Goal: Task Accomplishment & Management: Manage account settings

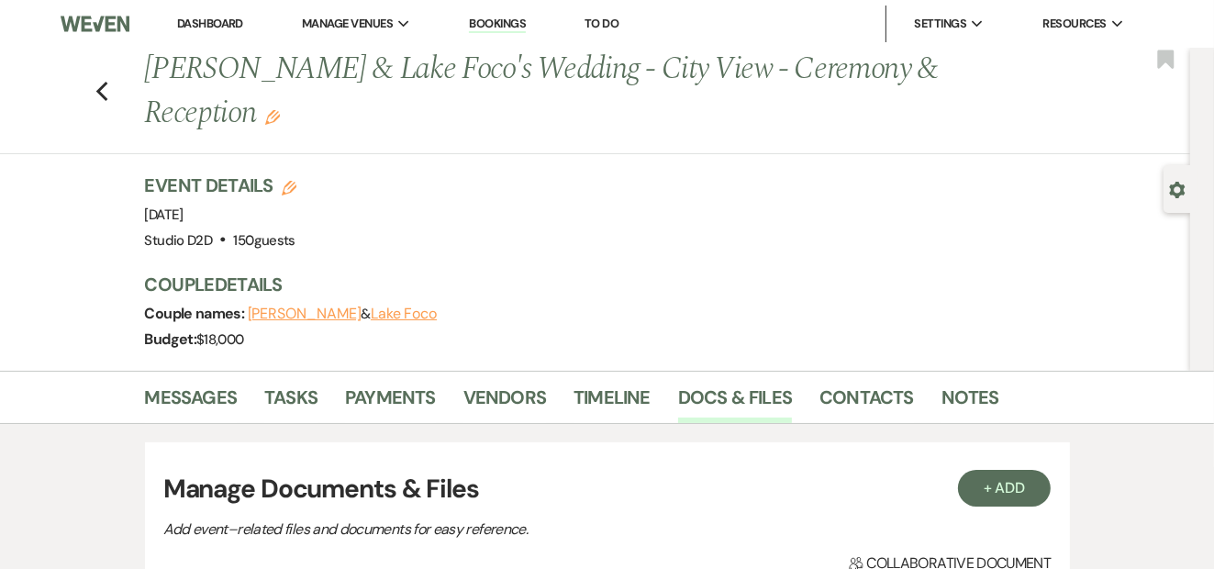
click at [507, 19] on link "Bookings" at bounding box center [497, 24] width 57 height 17
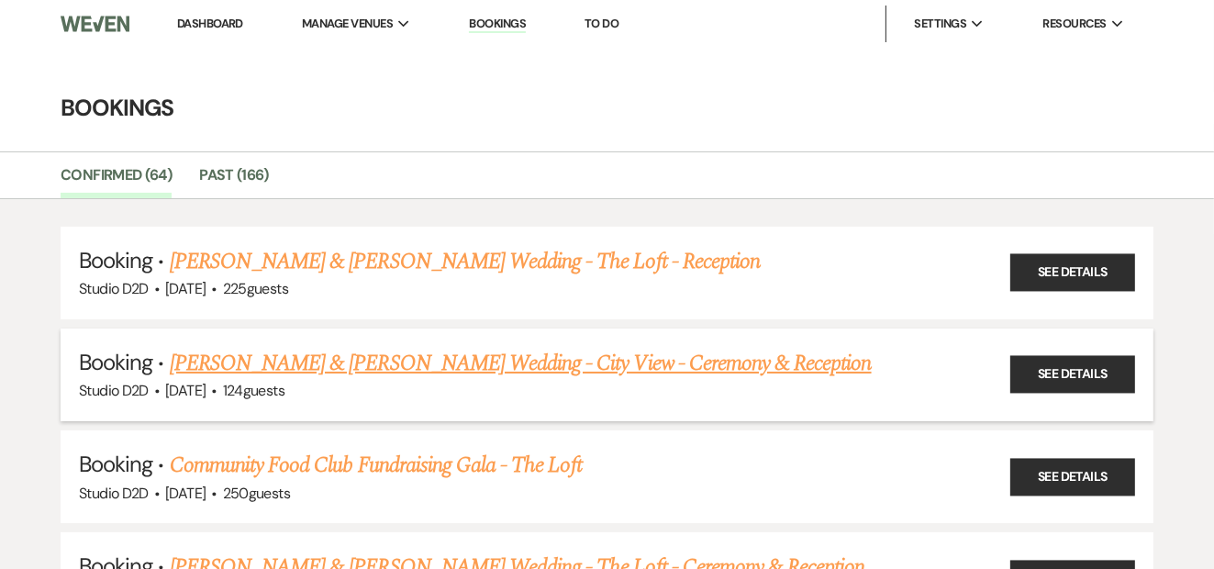
click at [217, 392] on span "·" at bounding box center [214, 392] width 6 height 0
click at [289, 362] on link "Michael Spencer & Kendra Martin's Wedding - City View - Ceremony & Reception" at bounding box center [521, 363] width 702 height 33
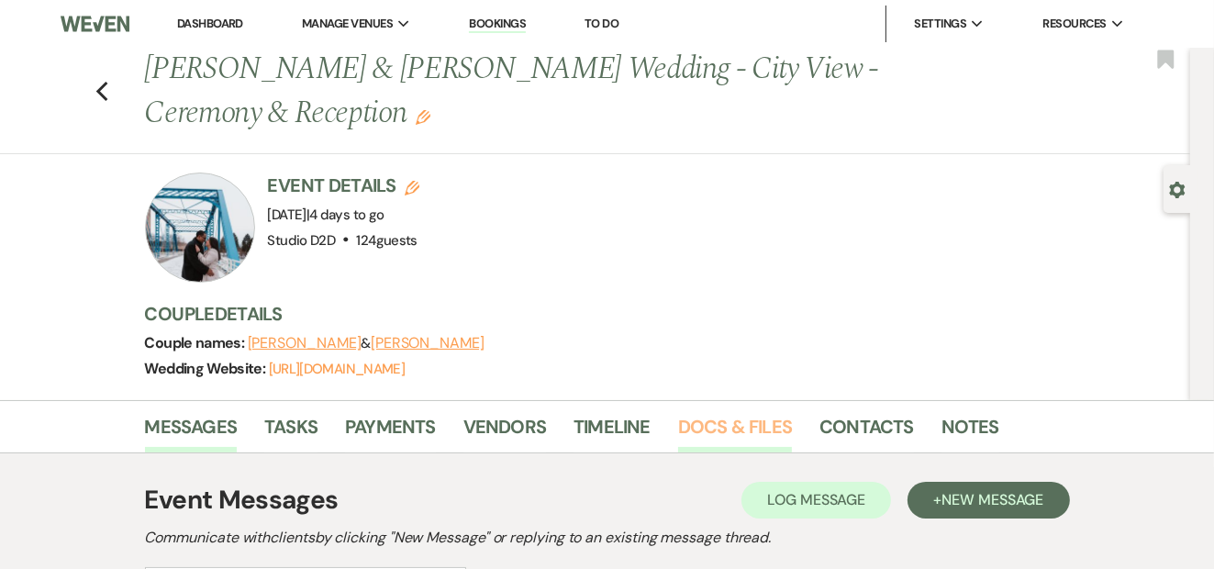
click at [749, 431] on link "Docs & Files" at bounding box center [735, 432] width 114 height 40
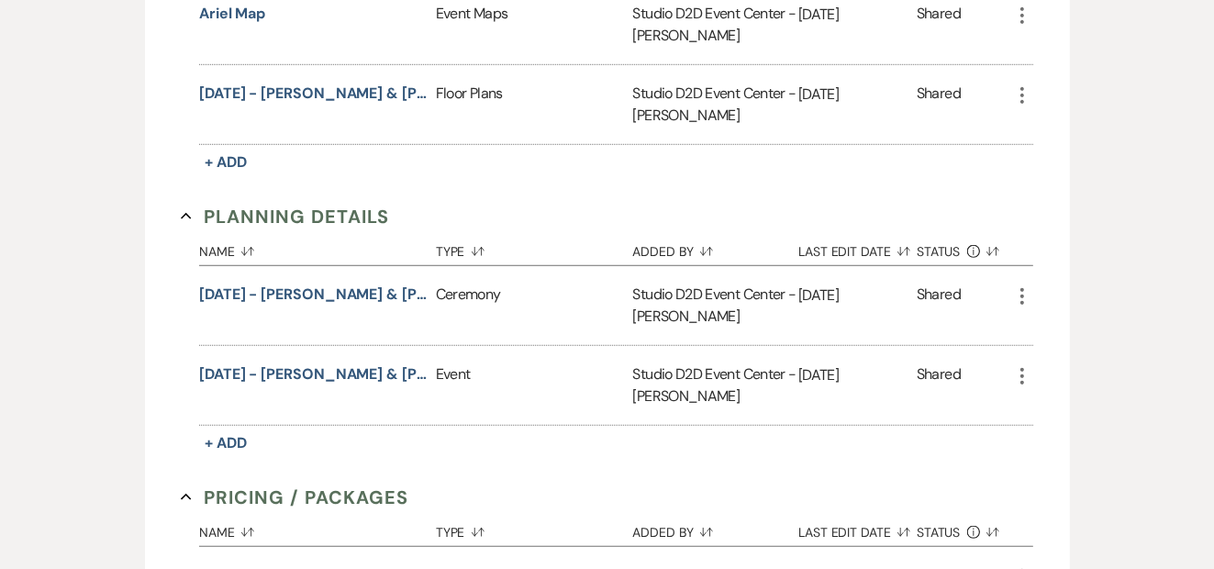
scroll to position [1561, 0]
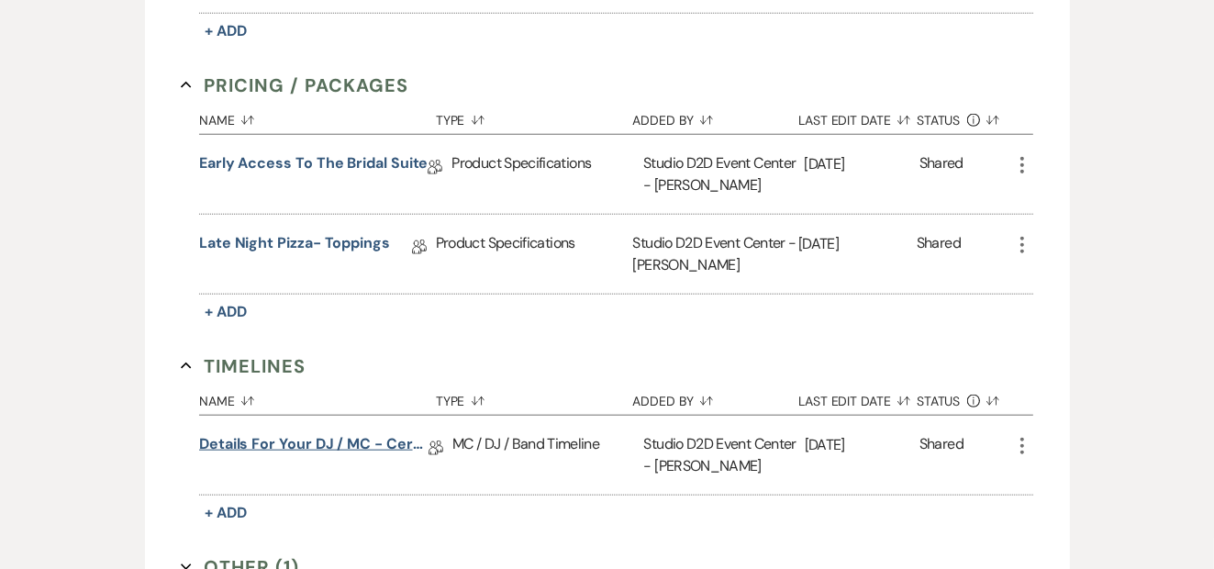
click at [272, 437] on link "Details for your DJ / MC - Ceremony & Reception" at bounding box center [313, 447] width 229 height 28
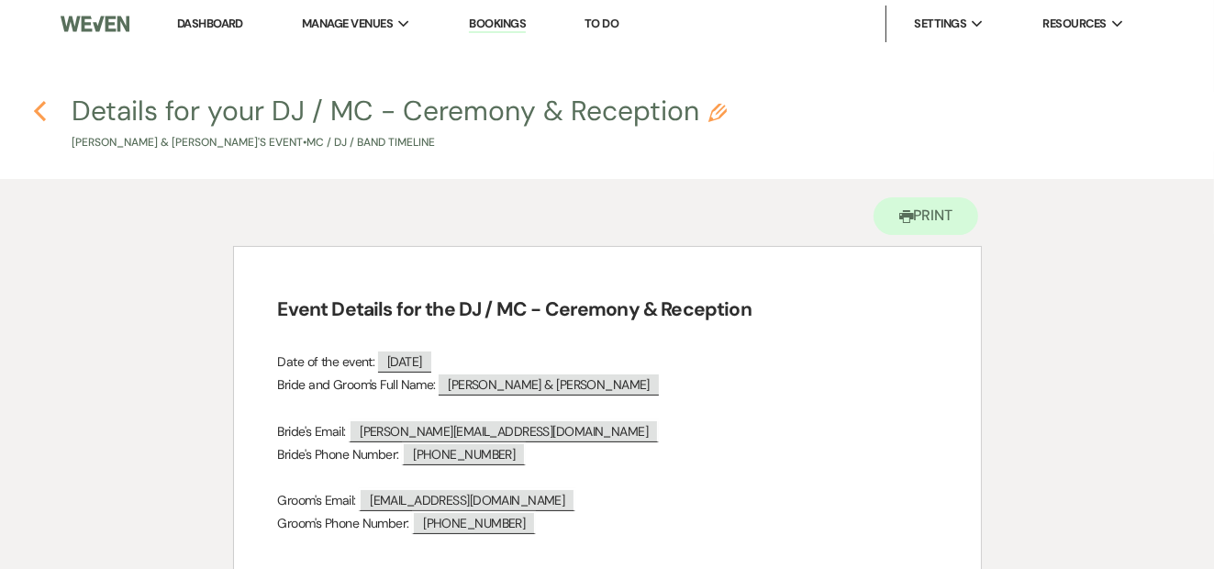
click at [42, 107] on icon "Previous" at bounding box center [40, 111] width 14 height 22
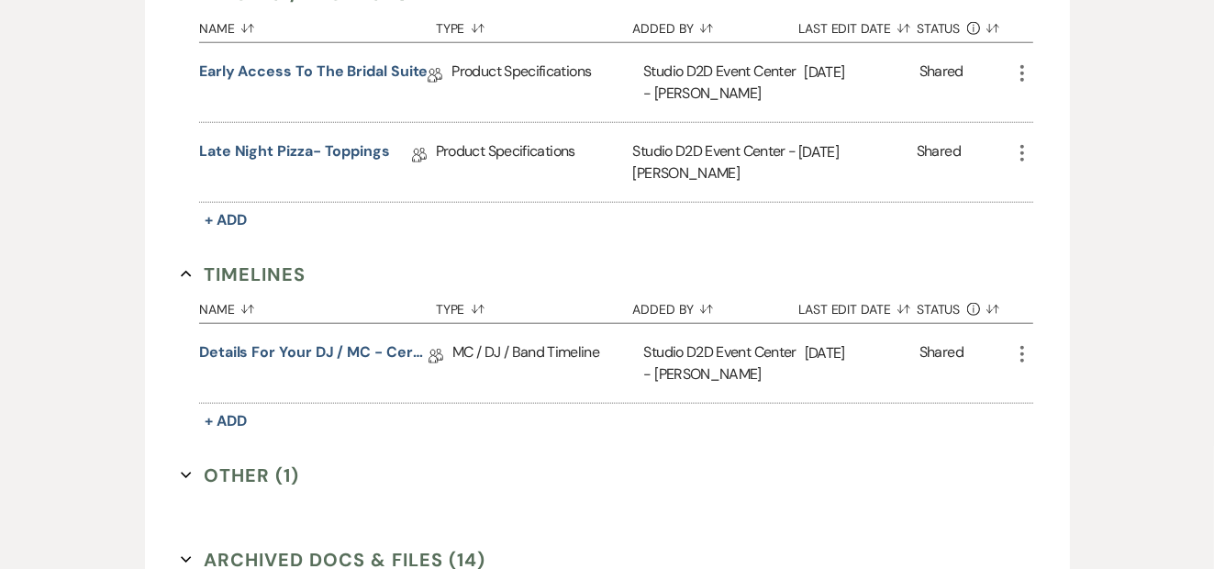
scroll to position [1744, 0]
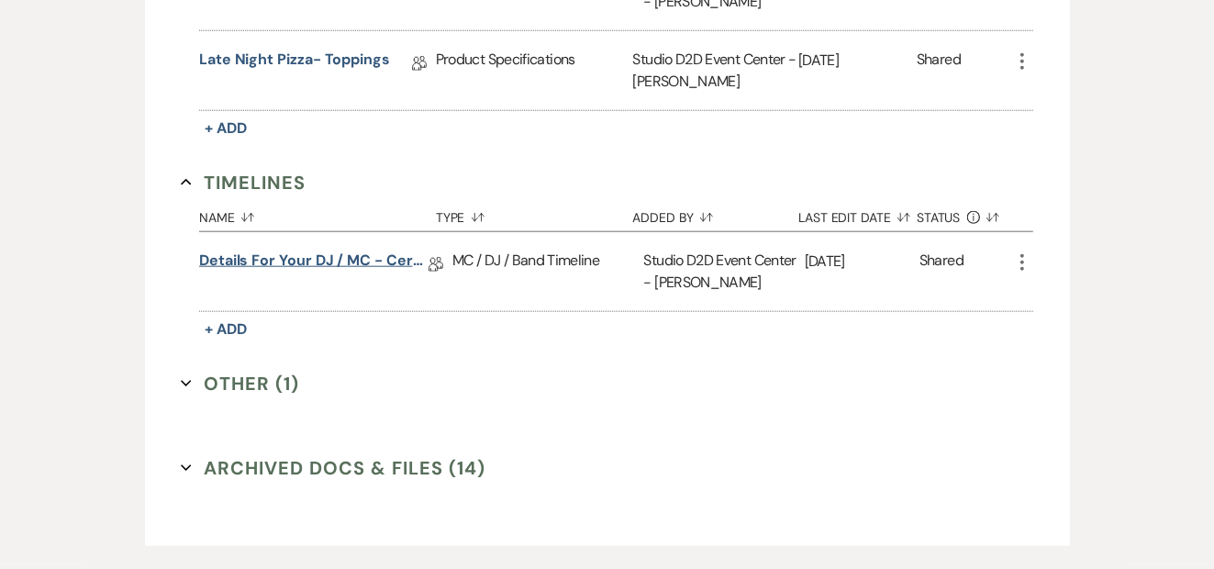
click at [308, 260] on link "Details for your DJ / MC - Ceremony & Reception" at bounding box center [313, 264] width 229 height 28
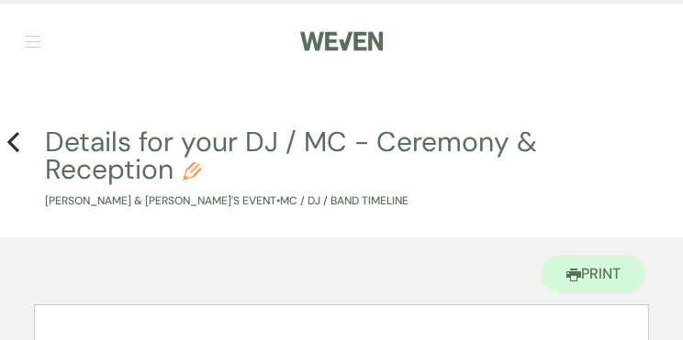
click at [281, 267] on div "Printer Print" at bounding box center [341, 271] width 615 height 67
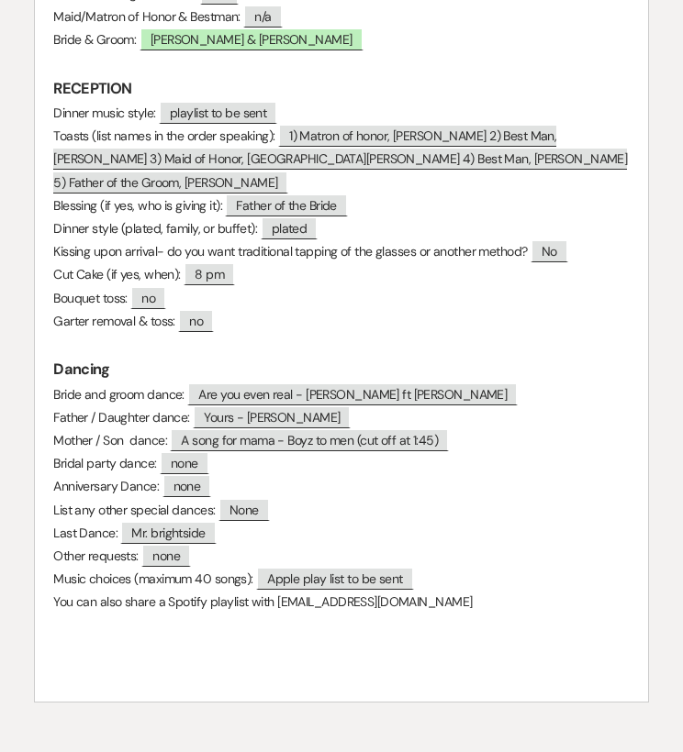
scroll to position [1743, 0]
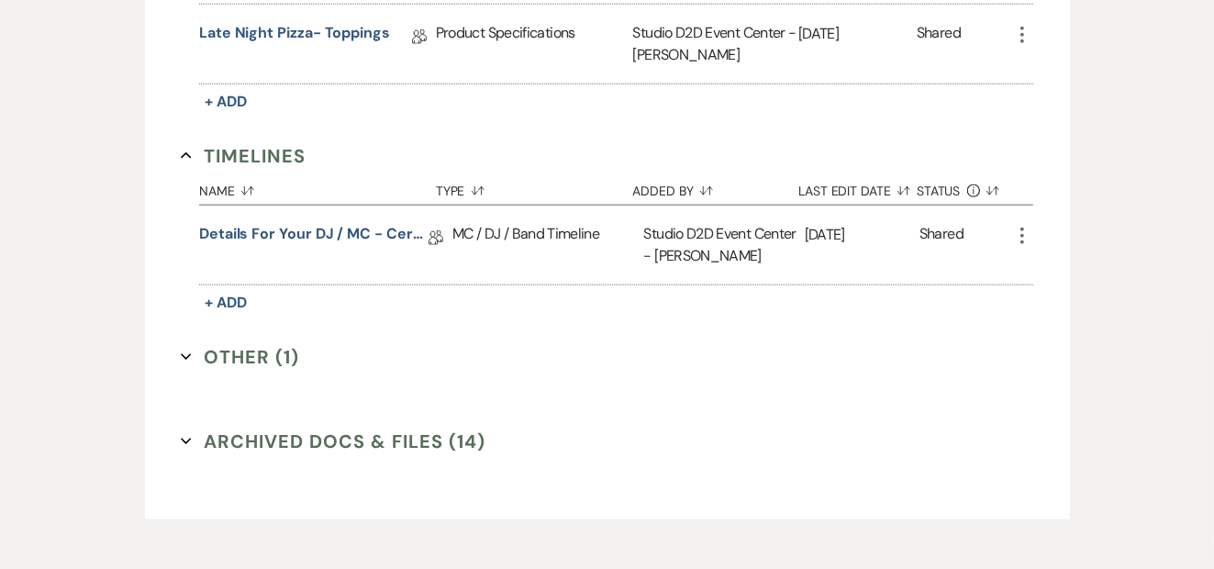
scroll to position [1653, 0]
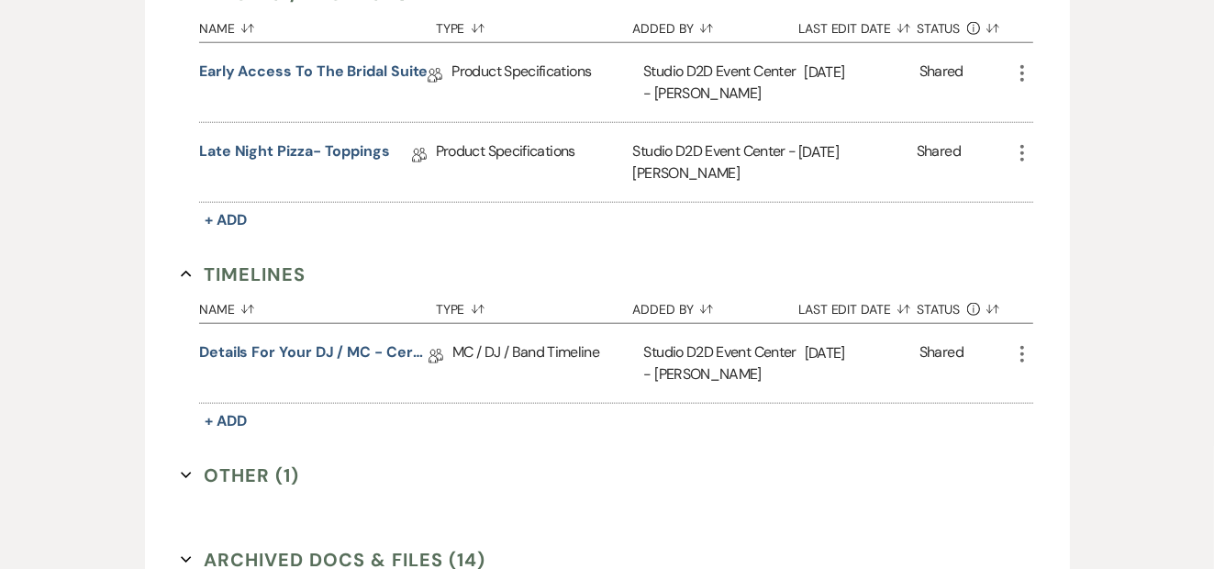
click at [261, 473] on button "Other (1) Expand" at bounding box center [240, 476] width 118 height 28
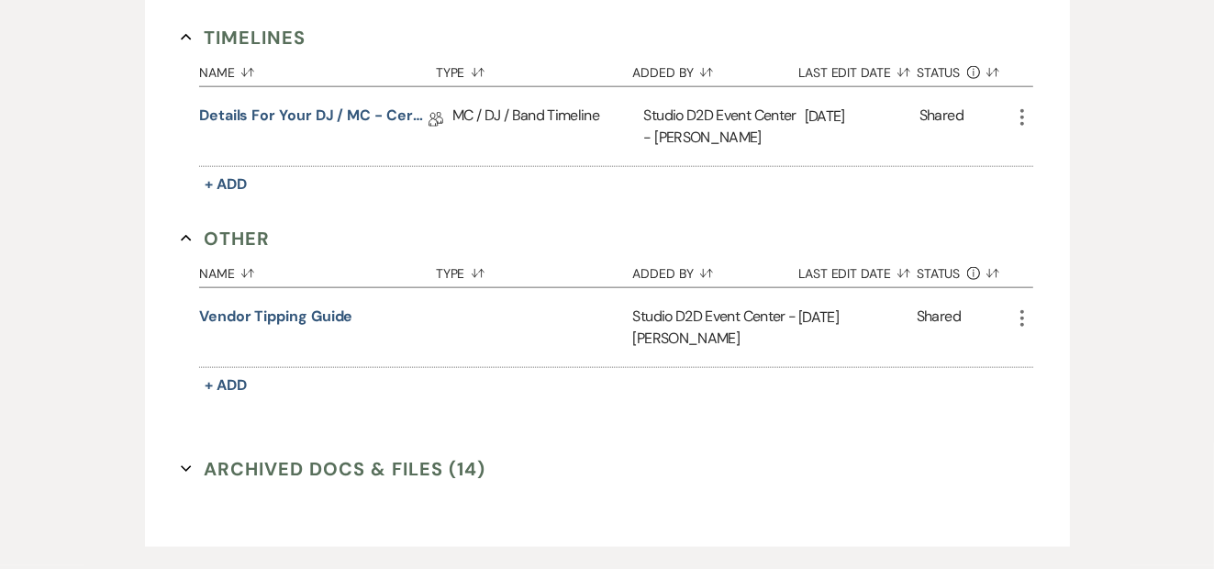
scroll to position [1928, 0]
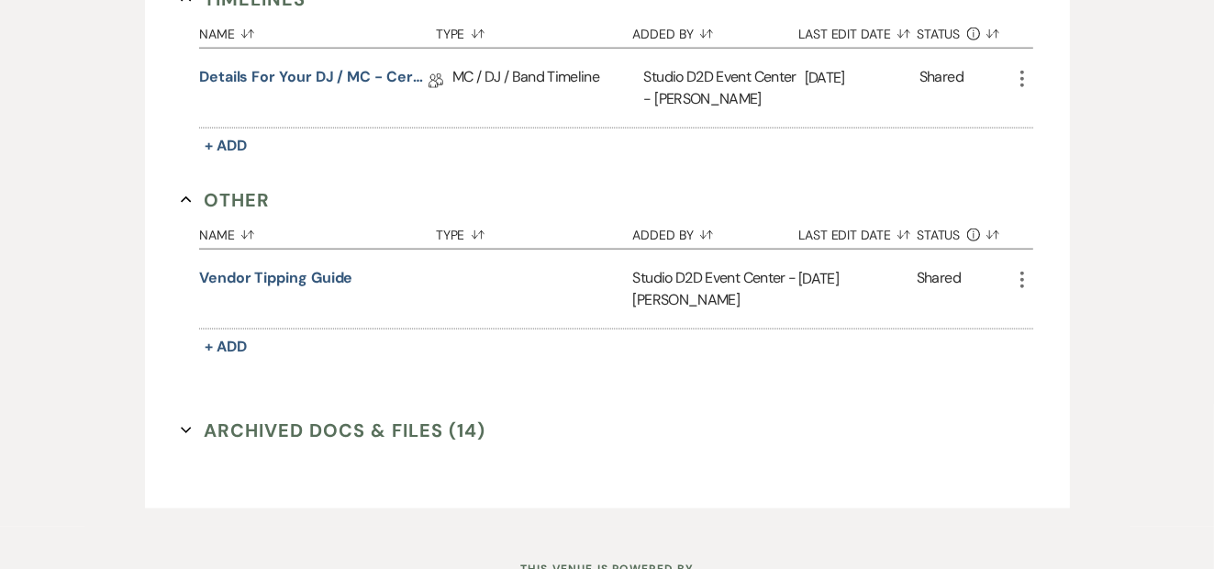
click at [272, 421] on button "Archived Docs & Files (14) Expand" at bounding box center [333, 431] width 305 height 28
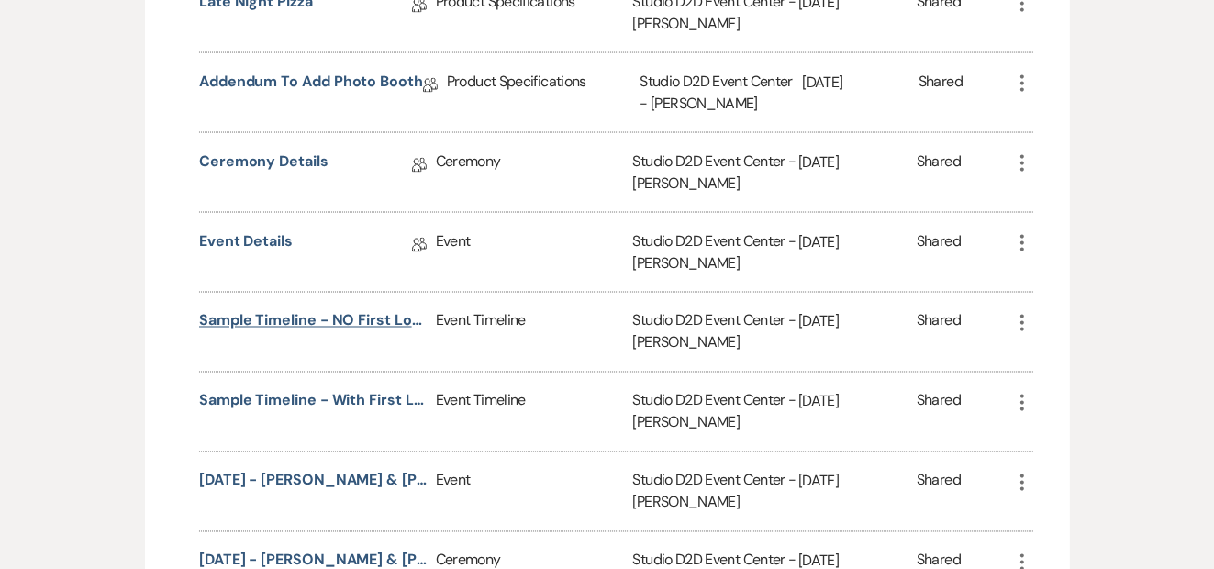
scroll to position [2845, 0]
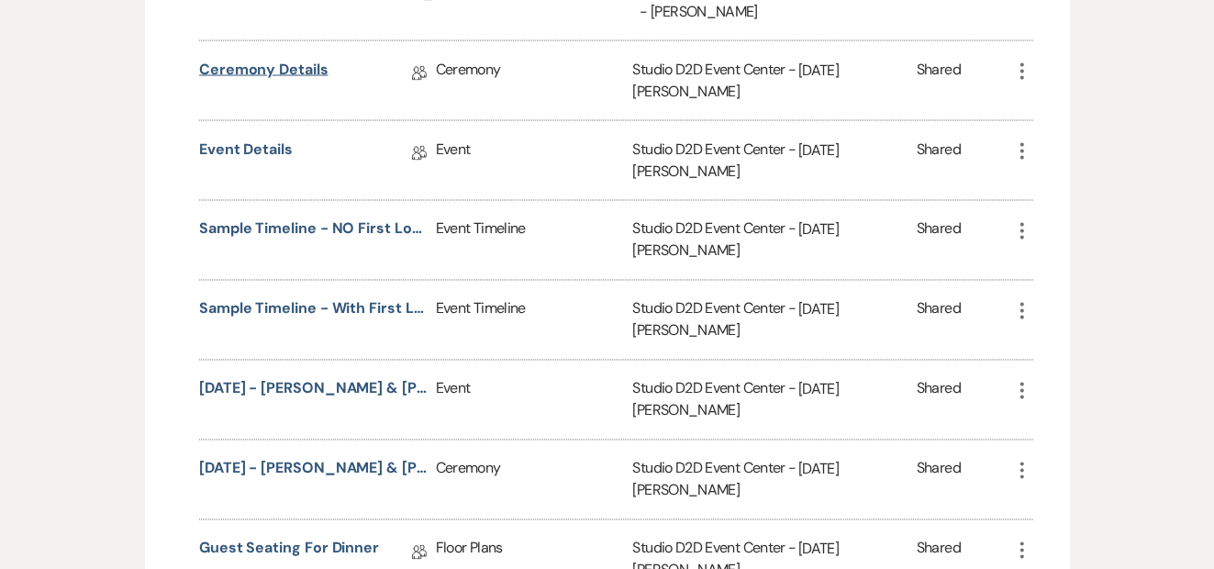
click at [253, 71] on link "Ceremony Details" at bounding box center [263, 73] width 129 height 28
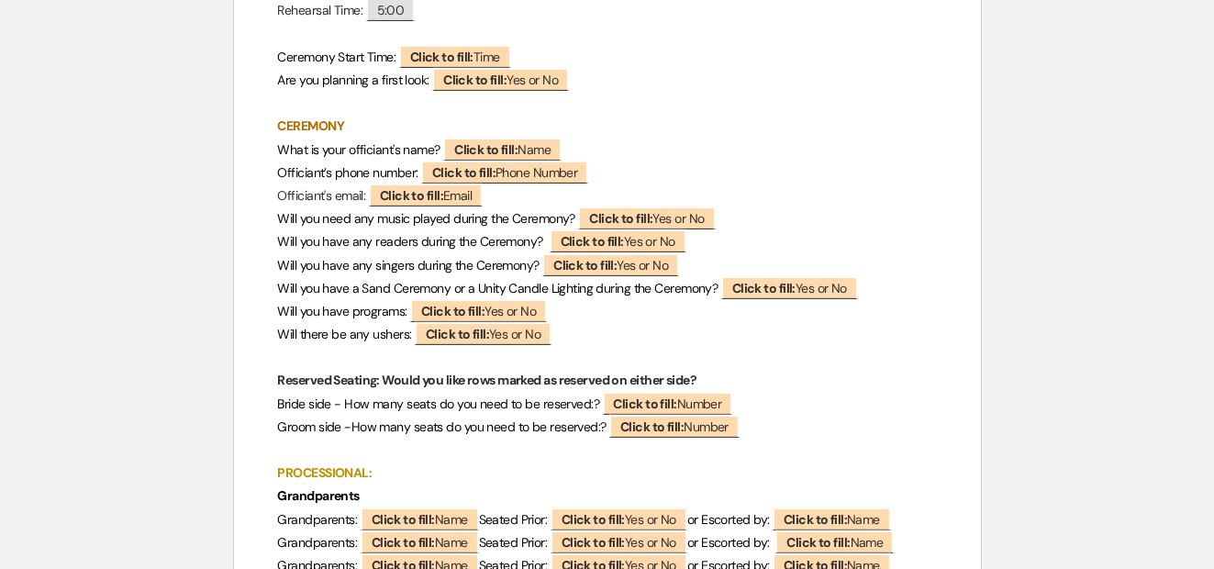
scroll to position [459, 0]
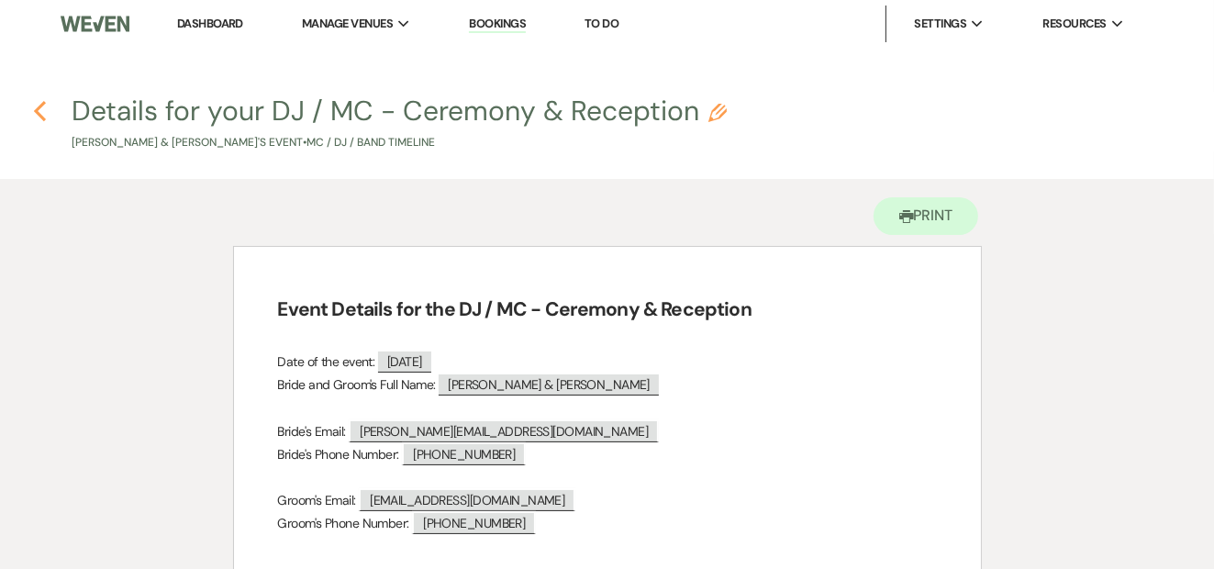
click at [39, 107] on use "button" at bounding box center [40, 111] width 12 height 20
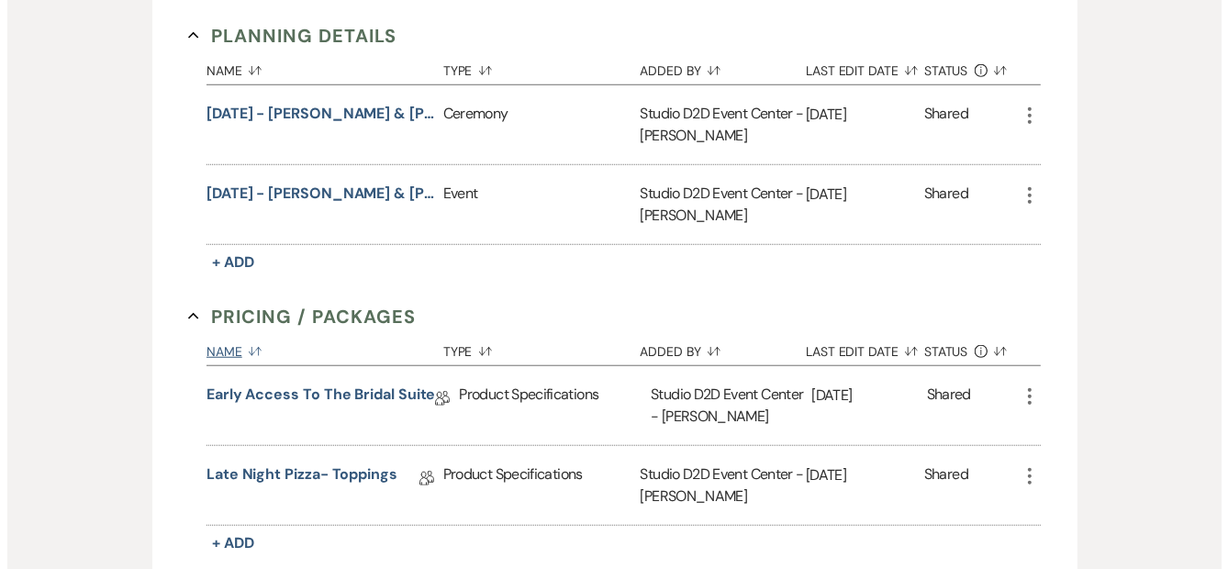
scroll to position [1377, 0]
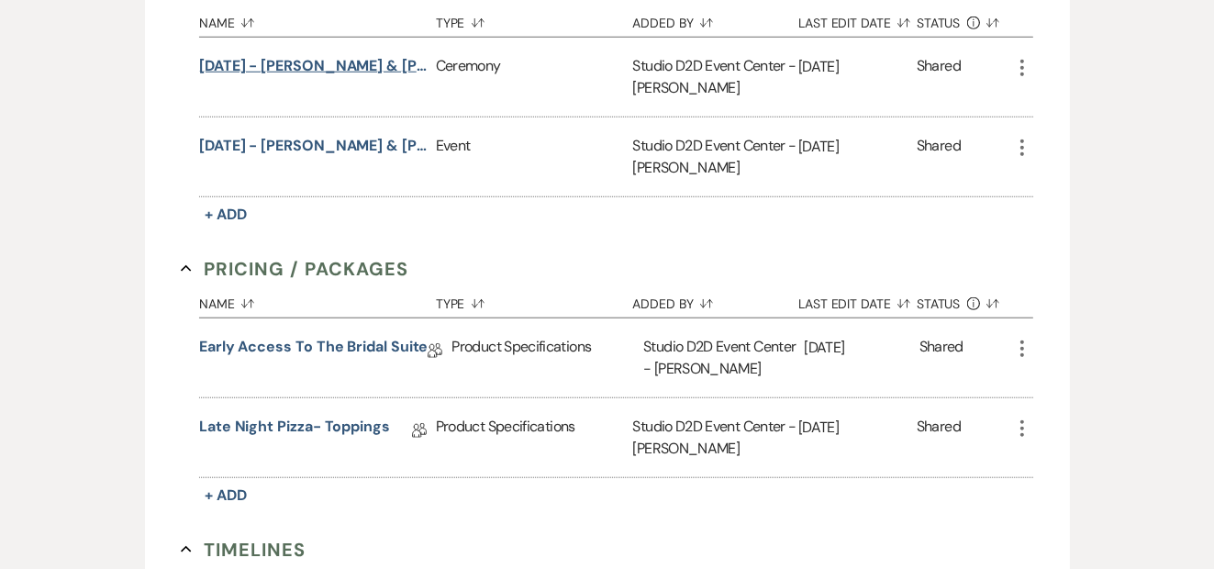
click at [296, 60] on button "10-18-25 - Kendra & Michael - Ceremony Details" at bounding box center [313, 66] width 229 height 22
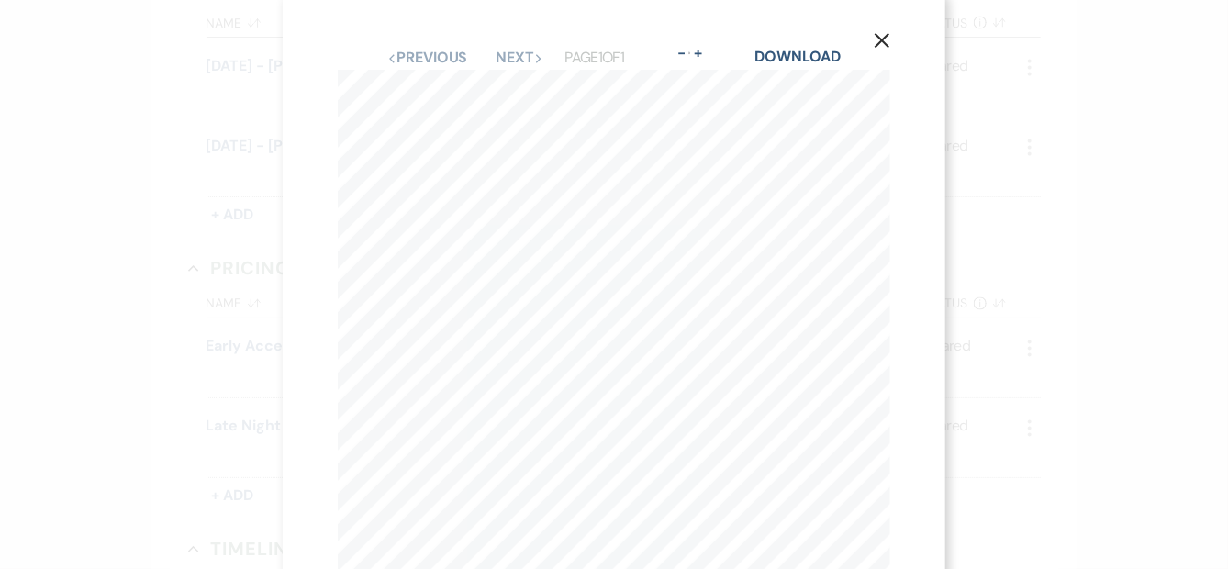
scroll to position [0, 0]
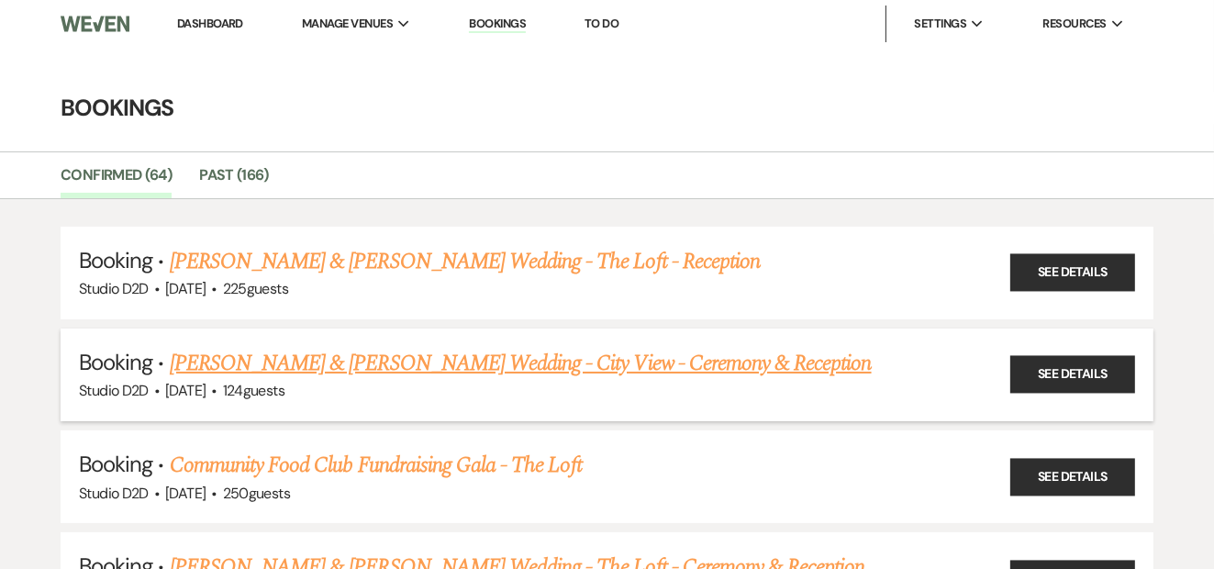
click at [327, 362] on link "[PERSON_NAME] & [PERSON_NAME] Wedding - City View - Ceremony & Reception" at bounding box center [521, 363] width 702 height 33
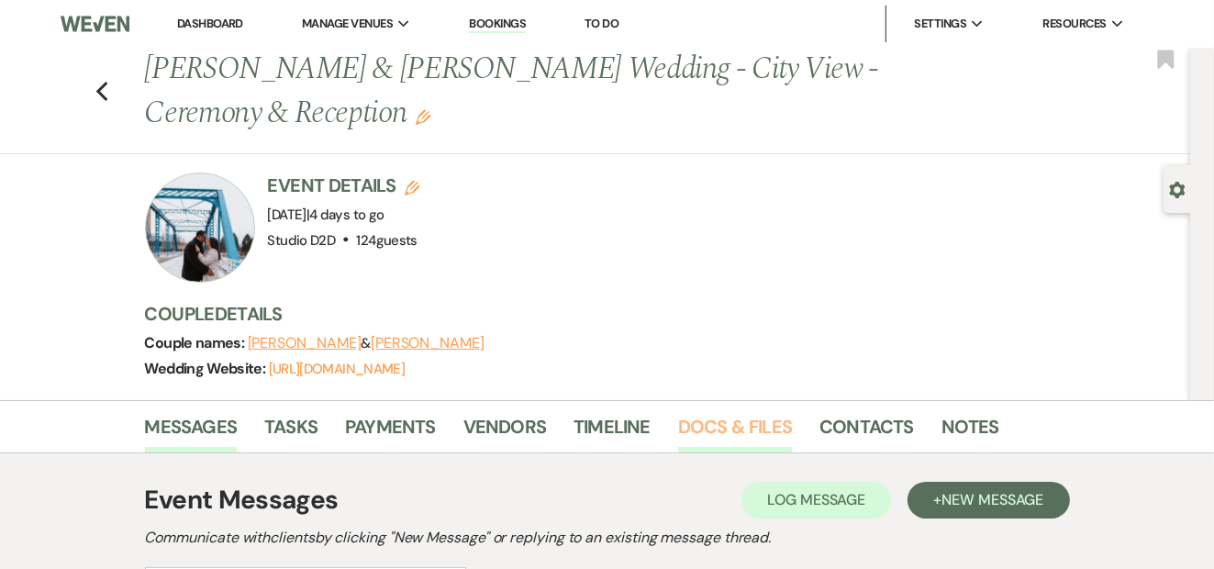
click at [733, 428] on link "Docs & Files" at bounding box center [735, 432] width 114 height 40
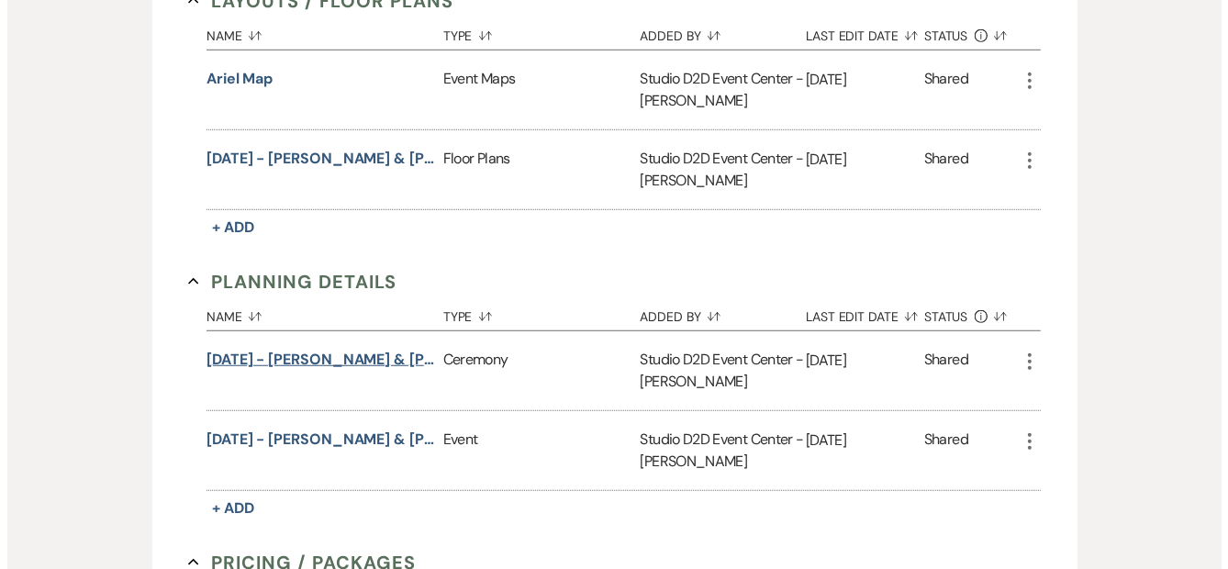
scroll to position [1101, 0]
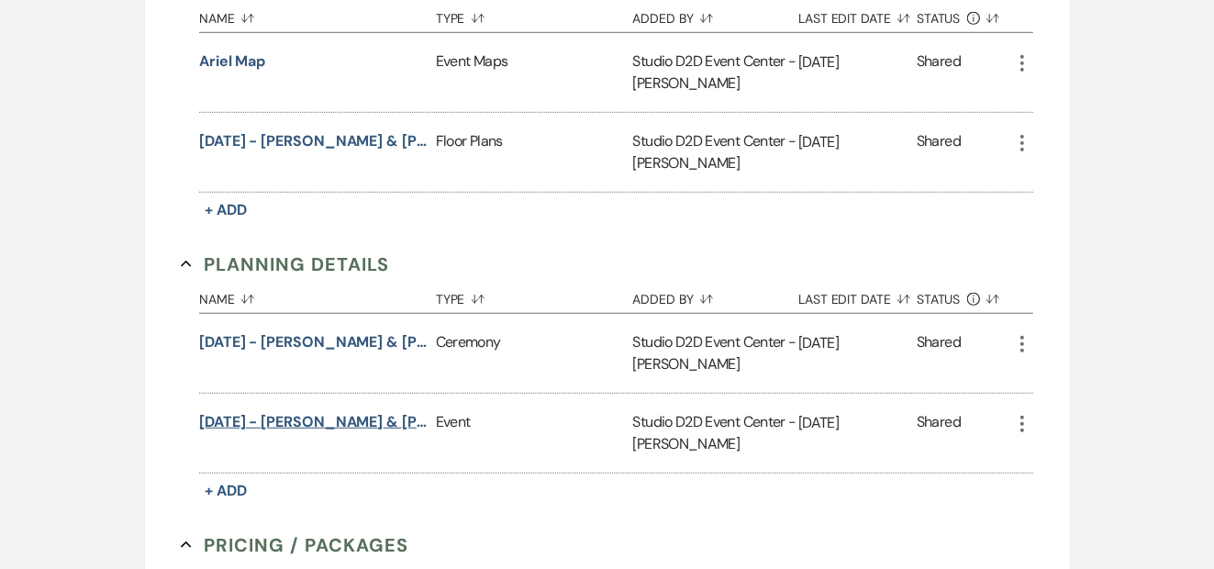
click at [323, 417] on button "[DATE] - [PERSON_NAME] & [PERSON_NAME] - Event Details" at bounding box center [313, 422] width 229 height 22
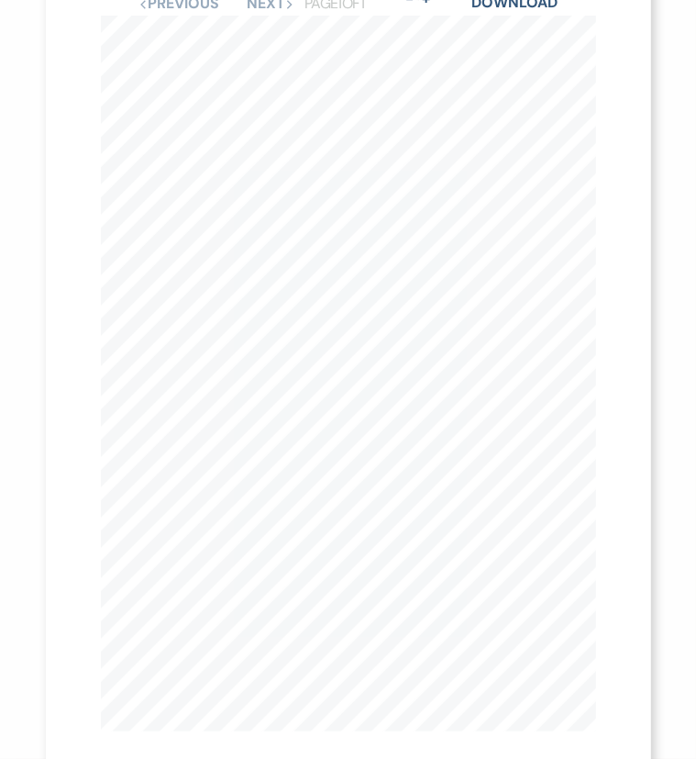
scroll to position [104, 0]
